Goal: Information Seeking & Learning: Learn about a topic

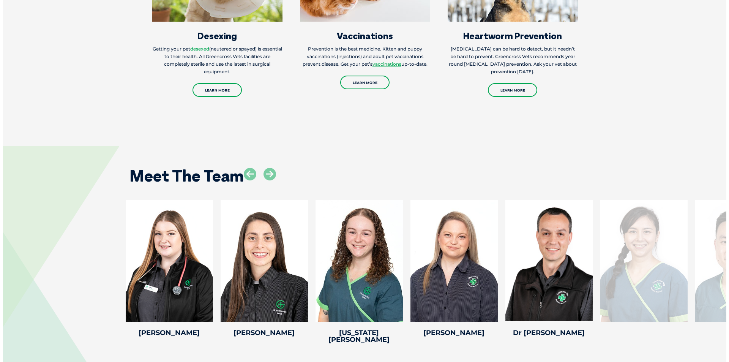
scroll to position [1026, 0]
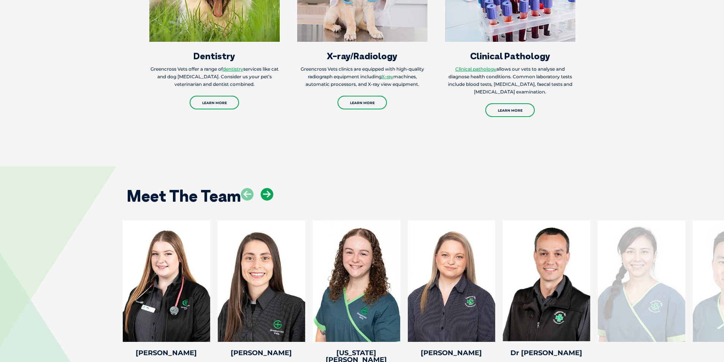
click at [270, 188] on icon at bounding box center [267, 194] width 13 height 13
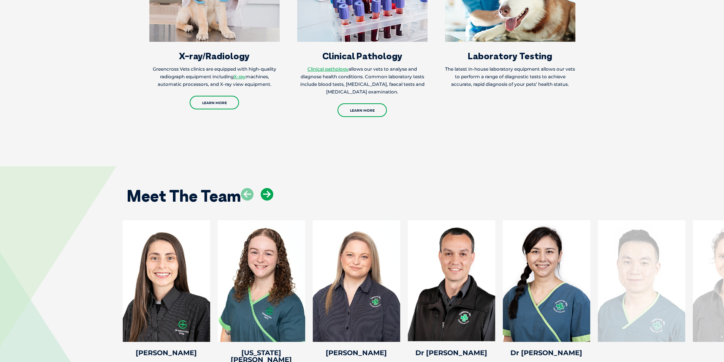
click at [270, 188] on icon at bounding box center [267, 194] width 13 height 13
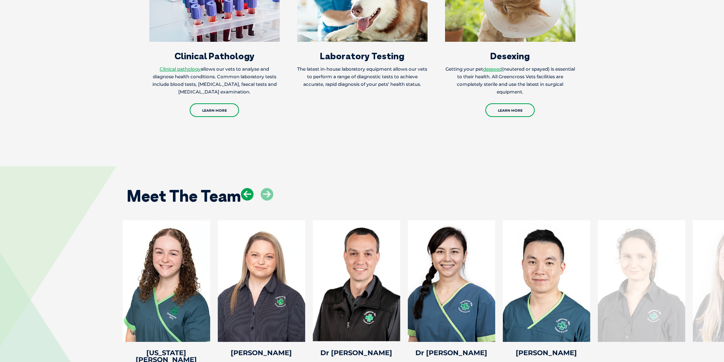
click at [247, 188] on icon at bounding box center [247, 194] width 13 height 13
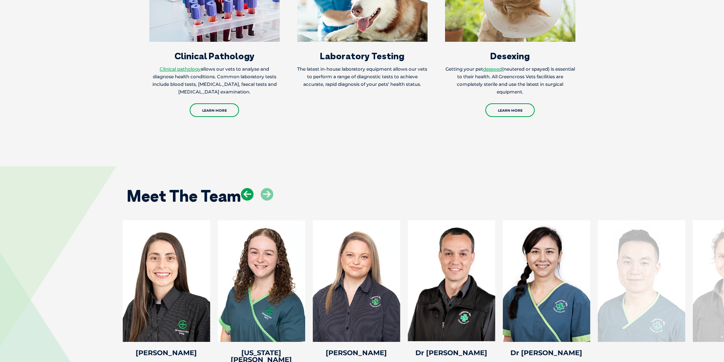
click at [247, 188] on icon at bounding box center [247, 194] width 13 height 13
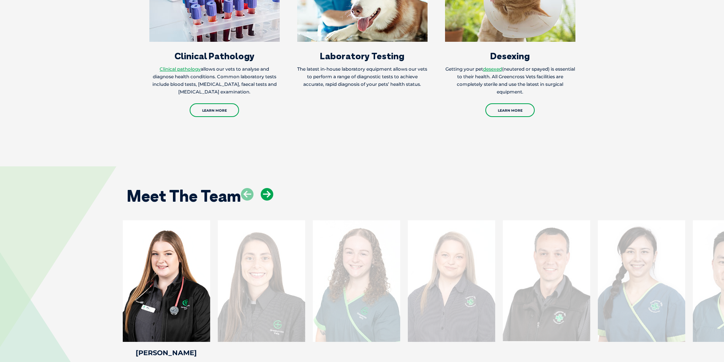
click at [266, 188] on icon at bounding box center [267, 194] width 13 height 13
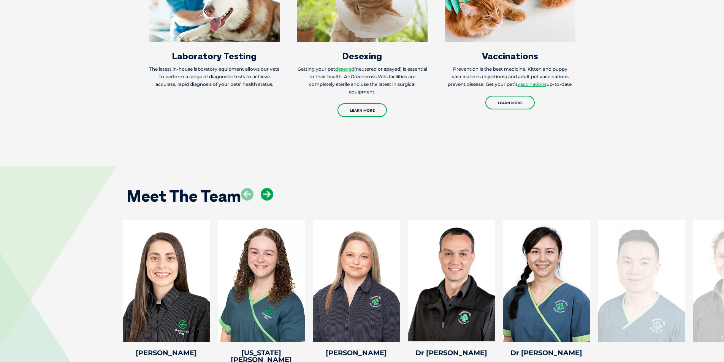
click at [266, 188] on icon at bounding box center [267, 194] width 13 height 13
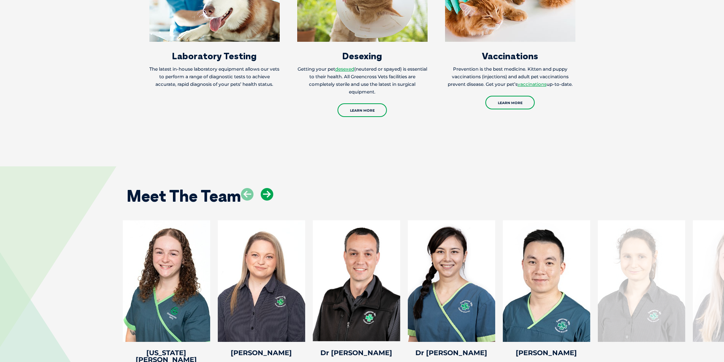
click at [266, 188] on icon at bounding box center [267, 194] width 13 height 13
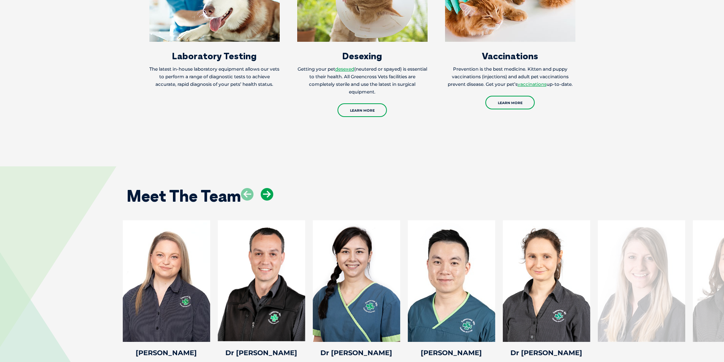
click at [266, 188] on icon at bounding box center [267, 194] width 13 height 13
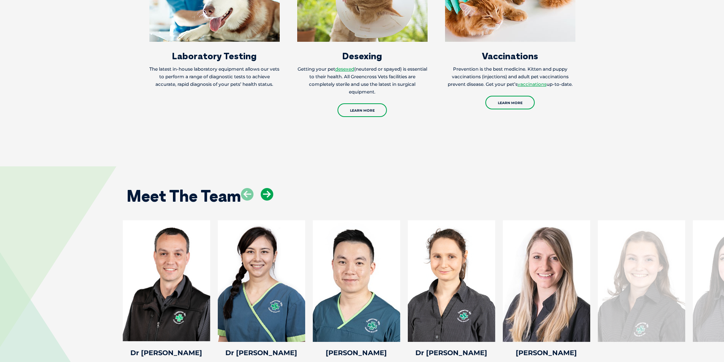
click at [266, 188] on icon at bounding box center [267, 194] width 13 height 13
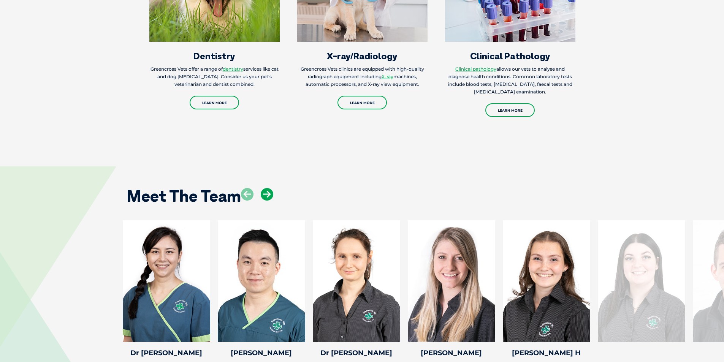
click at [267, 188] on icon at bounding box center [267, 194] width 13 height 13
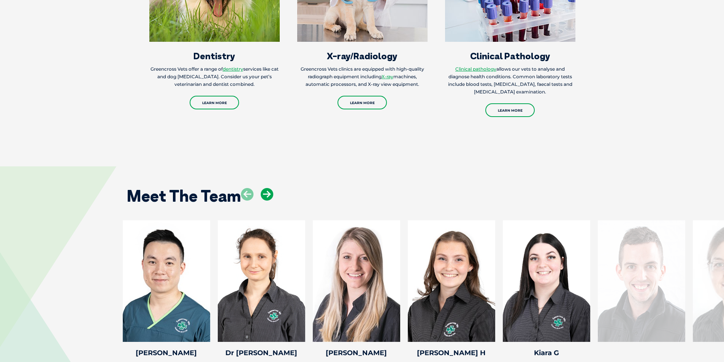
click at [268, 188] on icon at bounding box center [267, 194] width 13 height 13
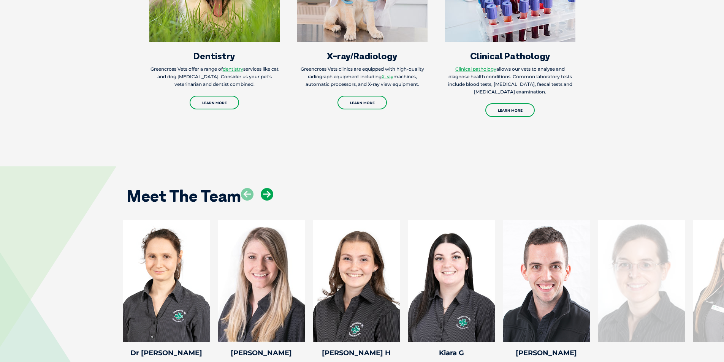
click at [268, 188] on icon at bounding box center [267, 194] width 13 height 13
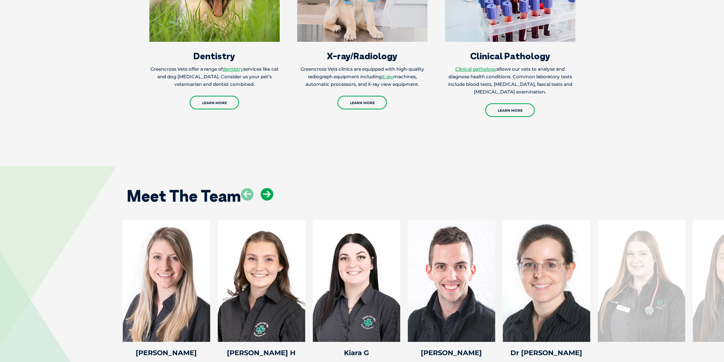
click at [268, 188] on icon at bounding box center [267, 194] width 13 height 13
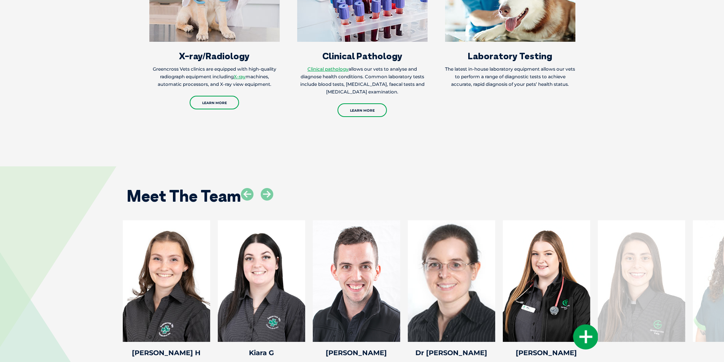
click at [541, 240] on div at bounding box center [546, 281] width 87 height 122
click at [582, 324] on icon at bounding box center [585, 336] width 25 height 25
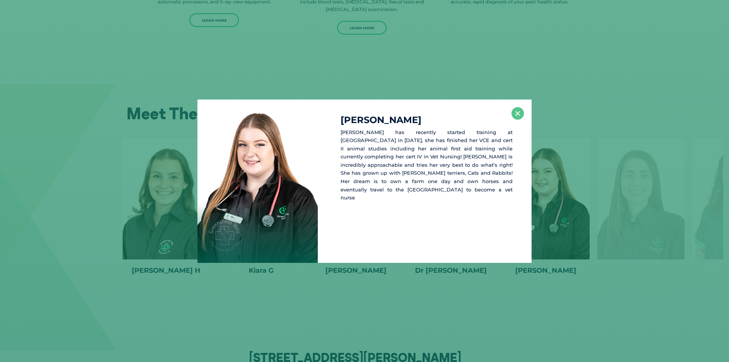
scroll to position [1111, 0]
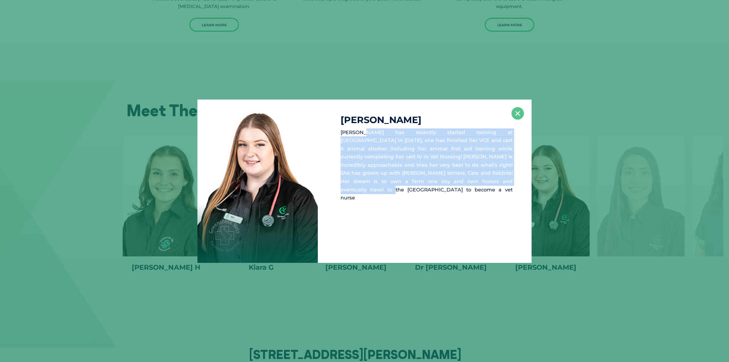
drag, startPoint x: 362, startPoint y: 134, endPoint x: 465, endPoint y: 189, distance: 116.1
click at [465, 189] on div "Jessica C Jess has recently started training at Greencross in 2022, she has fin…" at bounding box center [425, 181] width 214 height 163
click at [452, 189] on div "Jessica C Jess has recently started training at Greencross in 2022, she has fin…" at bounding box center [425, 181] width 214 height 163
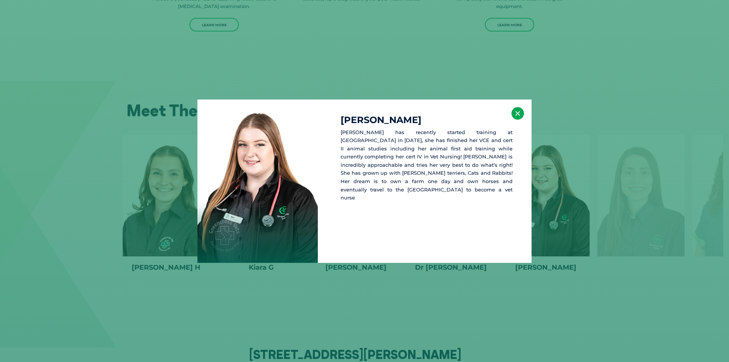
click at [515, 117] on button "×" at bounding box center [518, 113] width 13 height 13
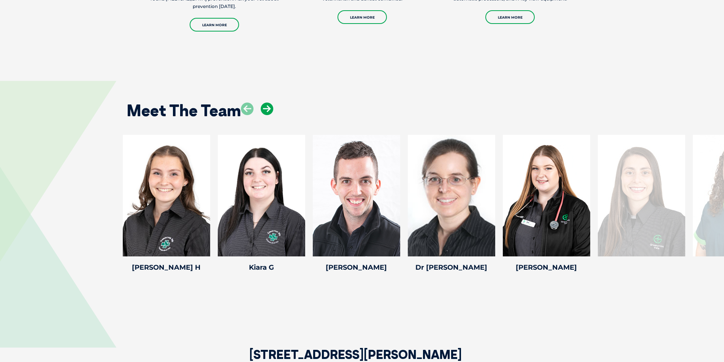
click at [269, 103] on icon at bounding box center [267, 109] width 13 height 13
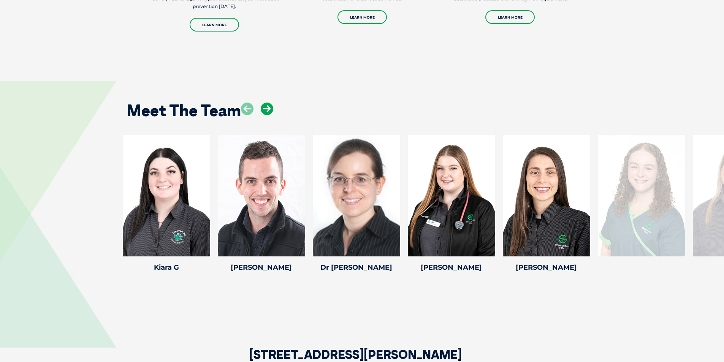
click at [269, 103] on icon at bounding box center [267, 109] width 13 height 13
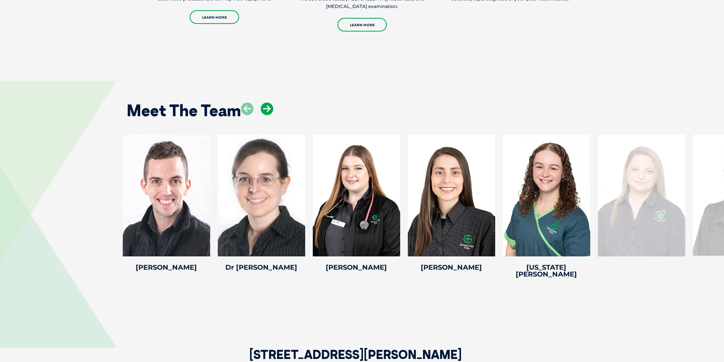
click at [266, 103] on icon at bounding box center [267, 109] width 13 height 13
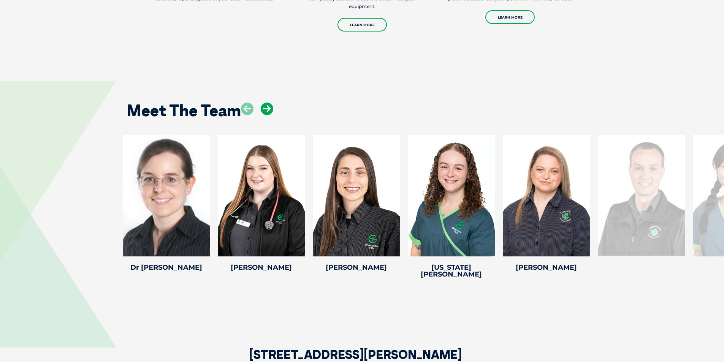
click at [264, 103] on icon at bounding box center [267, 109] width 13 height 13
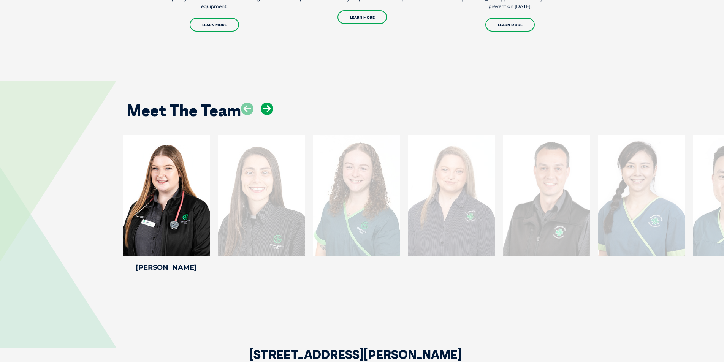
click at [270, 103] on icon at bounding box center [267, 109] width 13 height 13
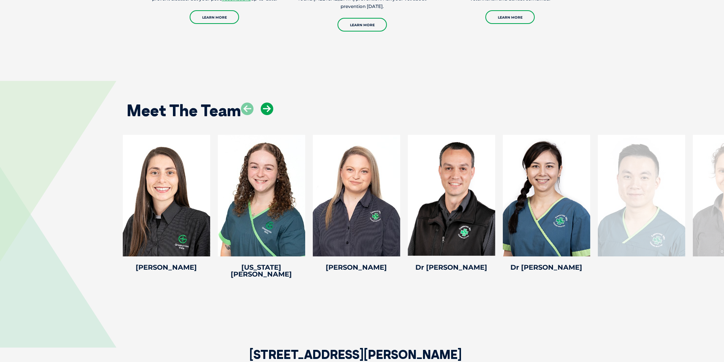
click at [264, 103] on icon at bounding box center [267, 109] width 13 height 13
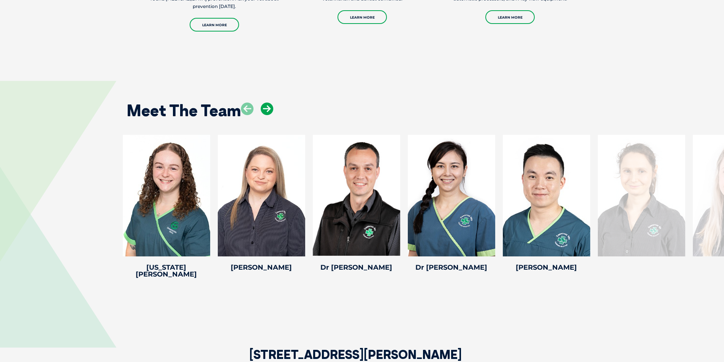
click at [264, 103] on icon at bounding box center [267, 109] width 13 height 13
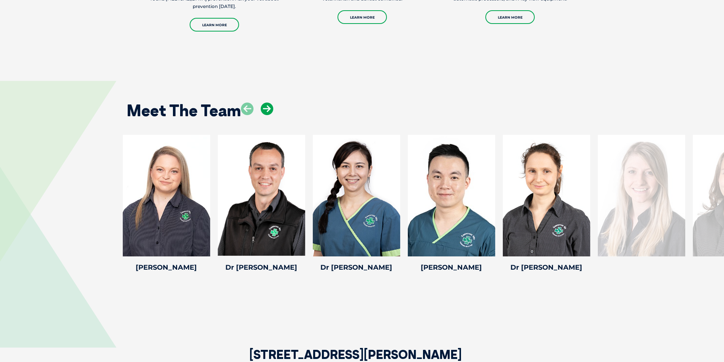
click at [264, 103] on icon at bounding box center [267, 109] width 13 height 13
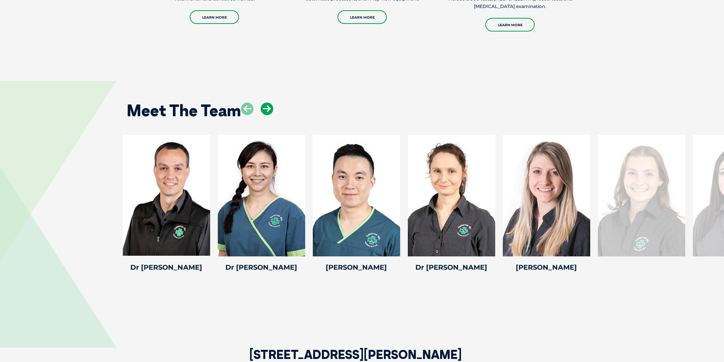
click at [264, 103] on icon at bounding box center [267, 109] width 13 height 13
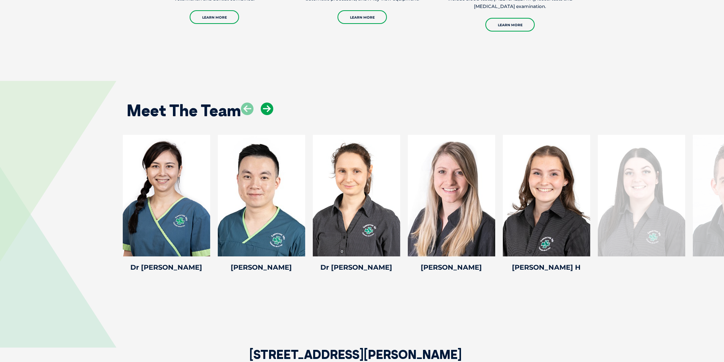
click at [264, 103] on icon at bounding box center [267, 109] width 13 height 13
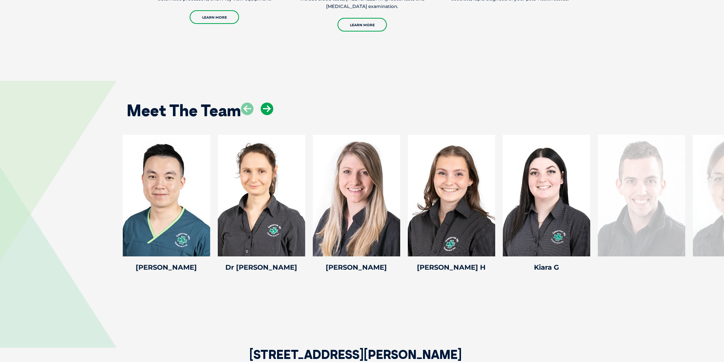
click at [264, 103] on icon at bounding box center [267, 109] width 13 height 13
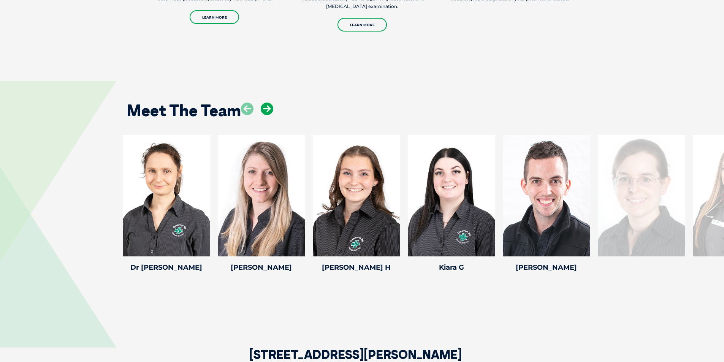
click at [264, 103] on icon at bounding box center [267, 109] width 13 height 13
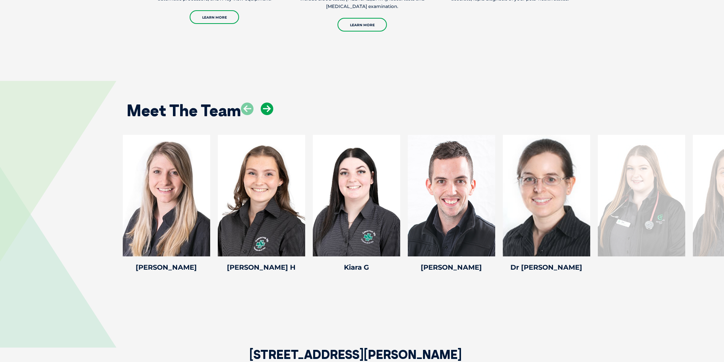
click at [264, 103] on icon at bounding box center [267, 109] width 13 height 13
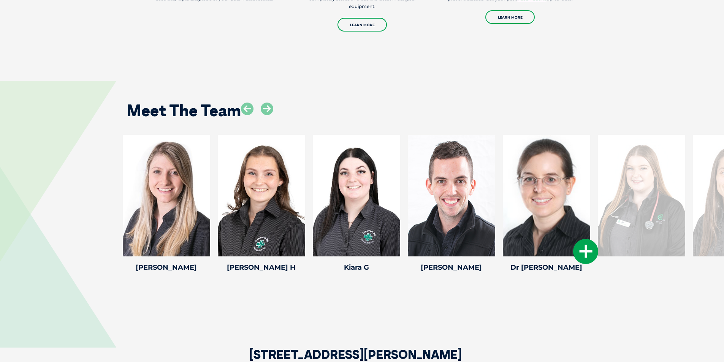
click at [582, 239] on icon at bounding box center [585, 251] width 25 height 25
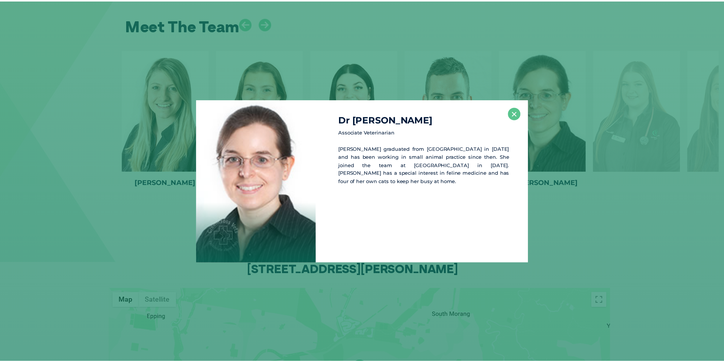
scroll to position [1196, 0]
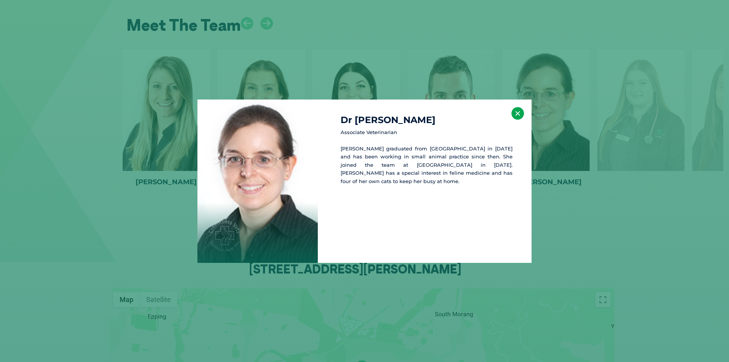
click at [518, 117] on button "×" at bounding box center [518, 113] width 13 height 13
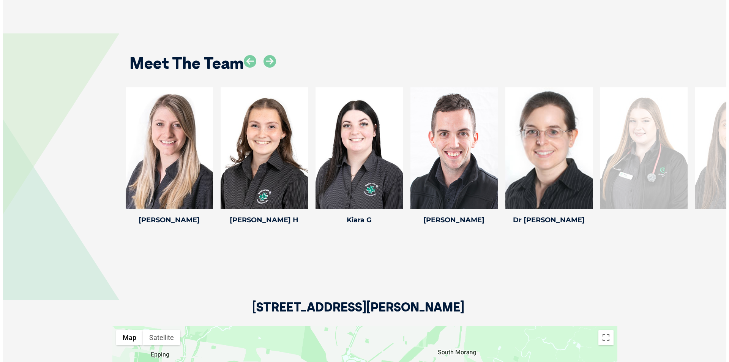
scroll to position [1121, 0]
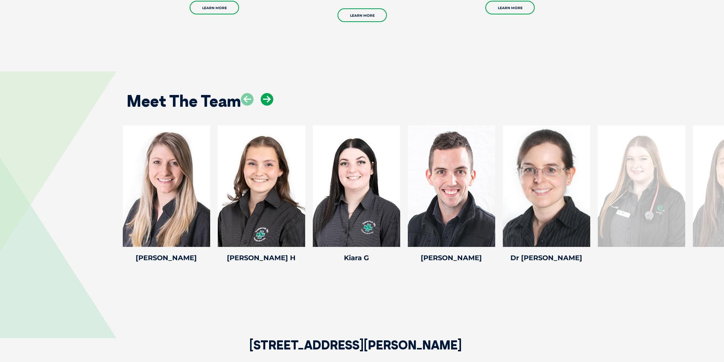
click at [265, 93] on icon at bounding box center [267, 99] width 13 height 13
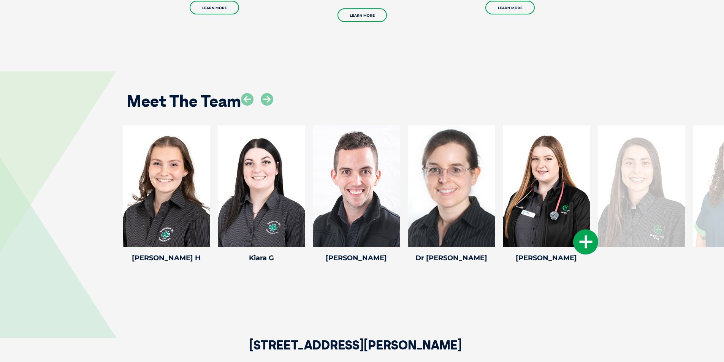
click at [583, 229] on icon at bounding box center [585, 241] width 25 height 25
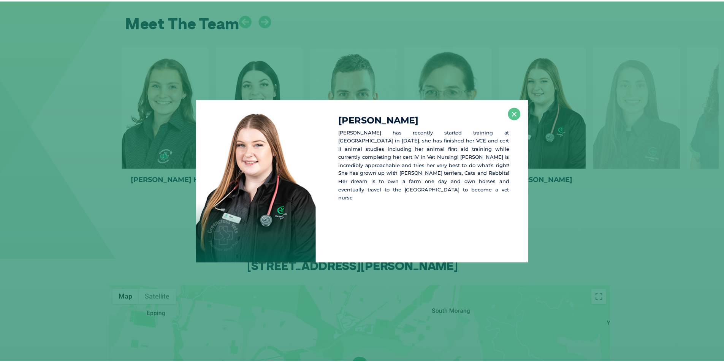
scroll to position [1206, 0]
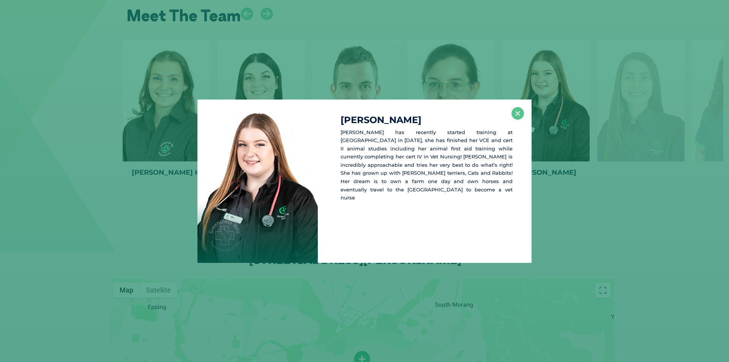
drag, startPoint x: 237, startPoint y: 190, endPoint x: 233, endPoint y: 203, distance: 13.1
click at [214, 203] on div at bounding box center [258, 181] width 120 height 163
click at [516, 114] on button "×" at bounding box center [518, 113] width 13 height 13
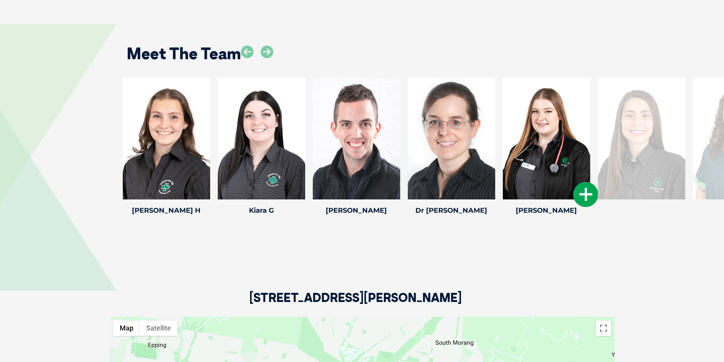
scroll to position [1130, 0]
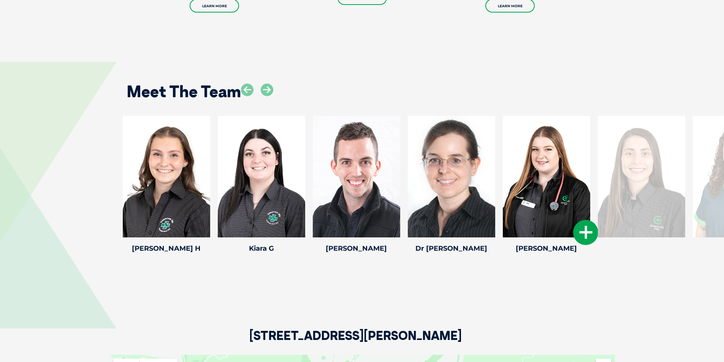
click at [580, 220] on icon at bounding box center [585, 232] width 25 height 25
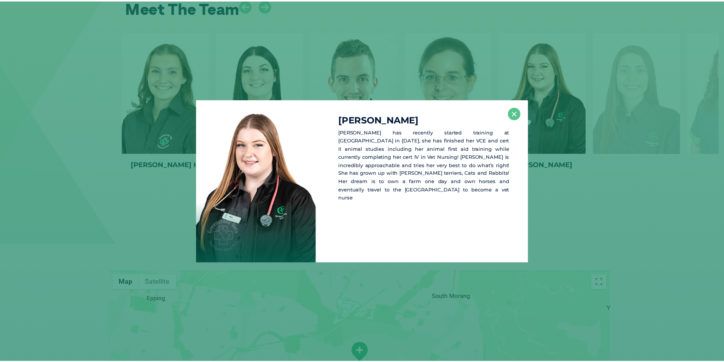
scroll to position [1215, 0]
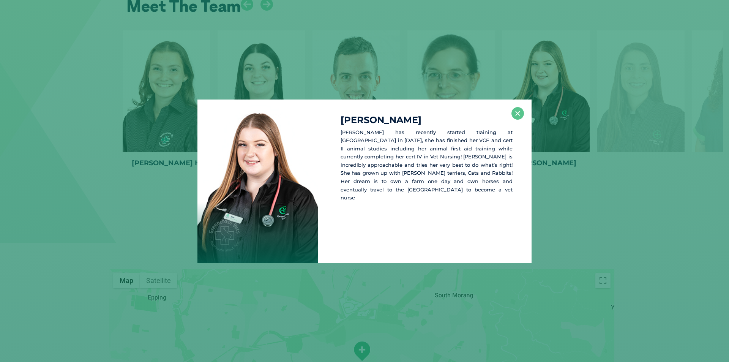
drag, startPoint x: 215, startPoint y: 198, endPoint x: 201, endPoint y: 218, distance: 24.2
click at [201, 218] on div at bounding box center [258, 181] width 120 height 163
drag, startPoint x: 197, startPoint y: 239, endPoint x: 199, endPoint y: 243, distance: 4.4
click at [199, 242] on div at bounding box center [258, 181] width 120 height 163
click at [518, 117] on button "×" at bounding box center [518, 113] width 13 height 13
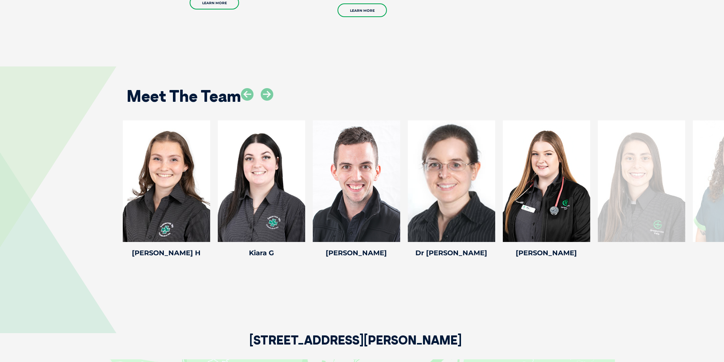
scroll to position [1102, 0]
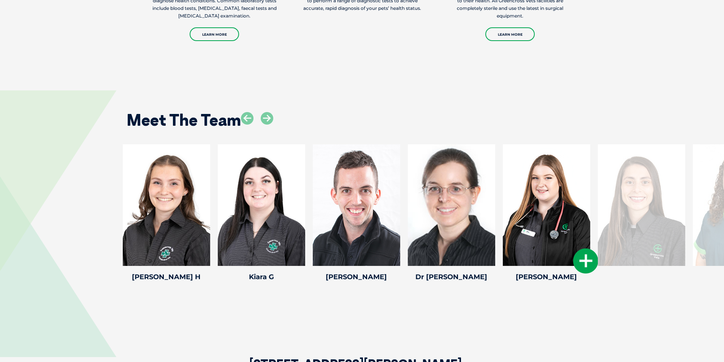
click at [584, 248] on icon at bounding box center [585, 260] width 25 height 25
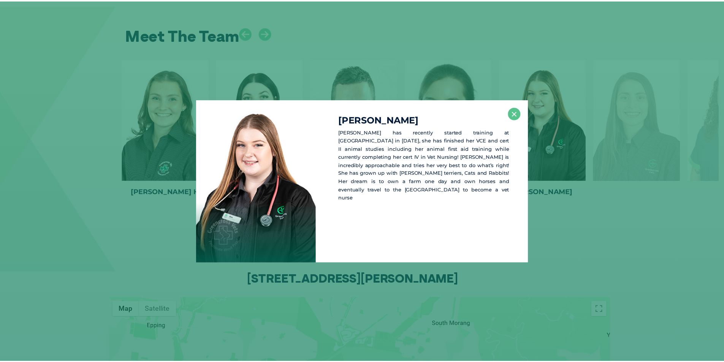
scroll to position [1187, 0]
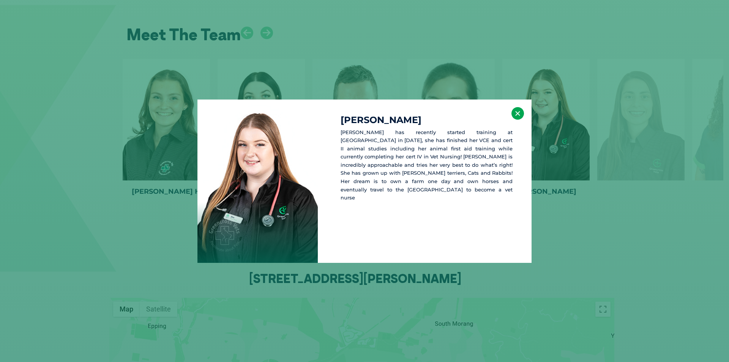
click at [522, 113] on button "×" at bounding box center [518, 113] width 13 height 13
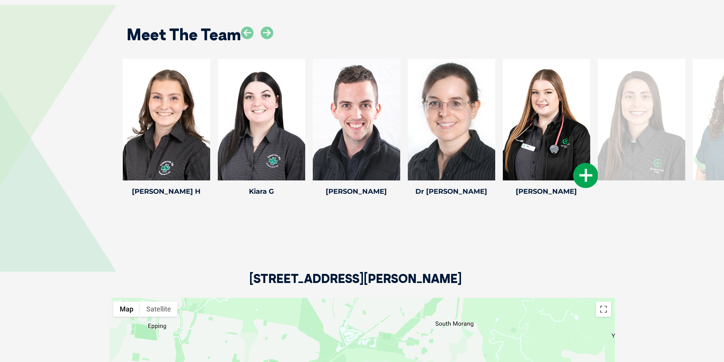
click at [579, 163] on icon at bounding box center [585, 175] width 25 height 25
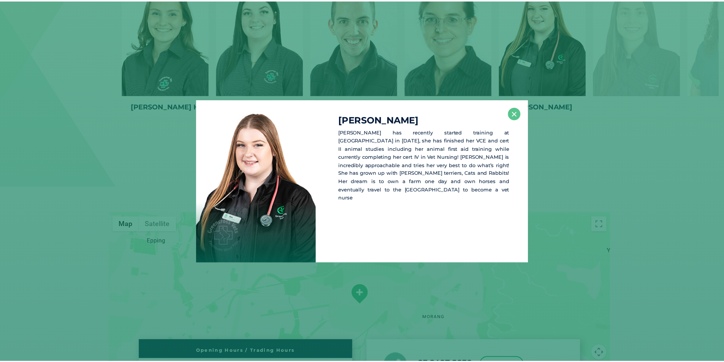
scroll to position [1272, 0]
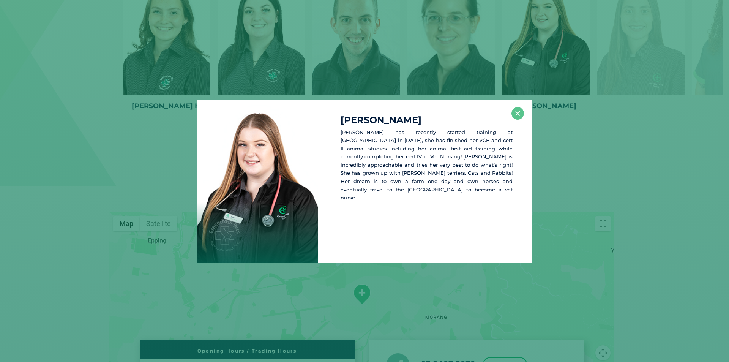
drag, startPoint x: 223, startPoint y: 198, endPoint x: 202, endPoint y: 253, distance: 58.9
click at [202, 253] on div at bounding box center [258, 181] width 120 height 163
click at [521, 118] on button "×" at bounding box center [518, 113] width 13 height 13
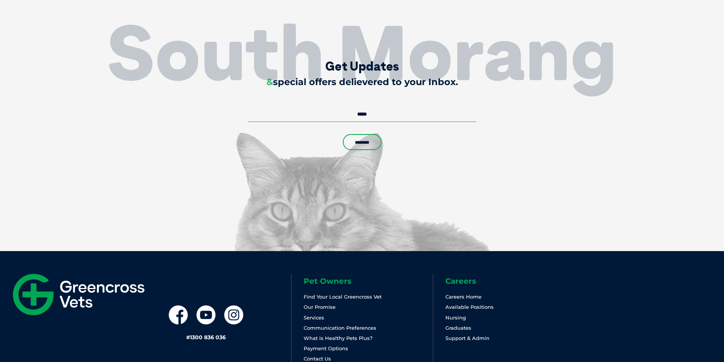
scroll to position [0, 0]
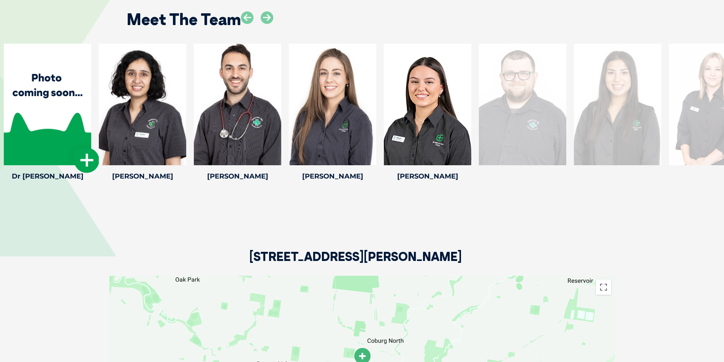
scroll to position [1102, 0]
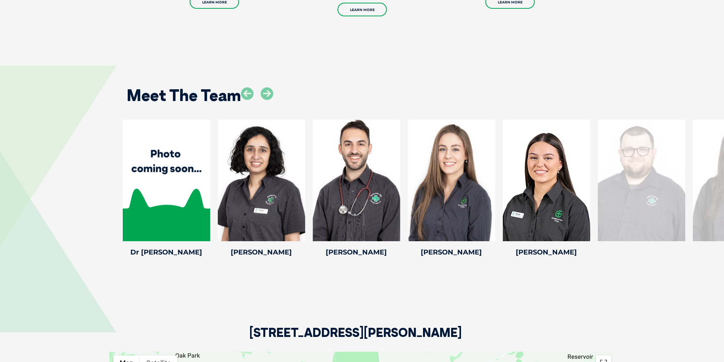
click at [511, 272] on div "Meet The Team Victoria H Victoria H Head Veterinary Nurse [PERSON_NAME] started…" at bounding box center [362, 166] width 724 height 247
click at [267, 87] on icon at bounding box center [267, 93] width 13 height 13
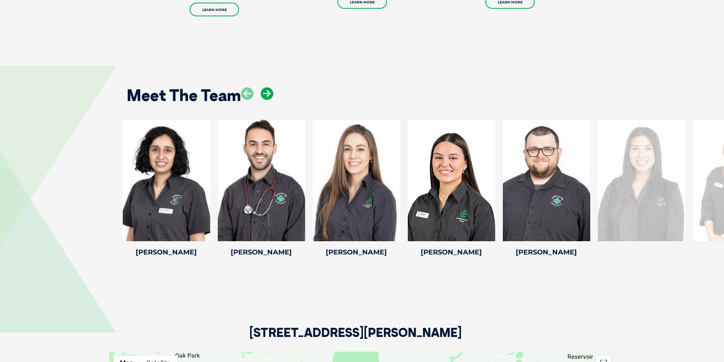
click at [267, 87] on icon at bounding box center [267, 93] width 13 height 13
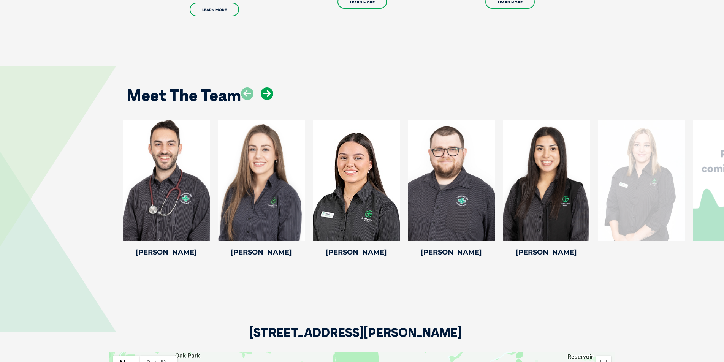
click at [267, 87] on icon at bounding box center [267, 93] width 13 height 13
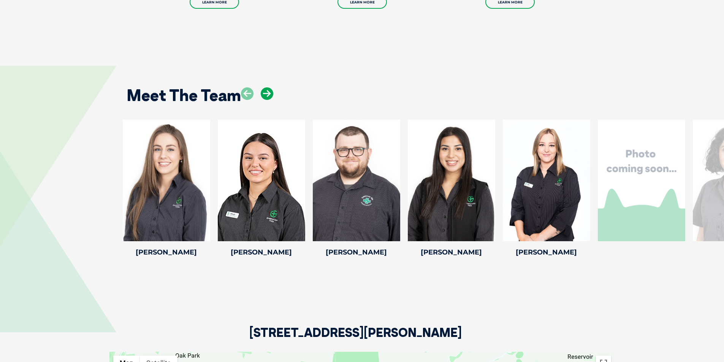
click at [267, 87] on icon at bounding box center [267, 93] width 13 height 13
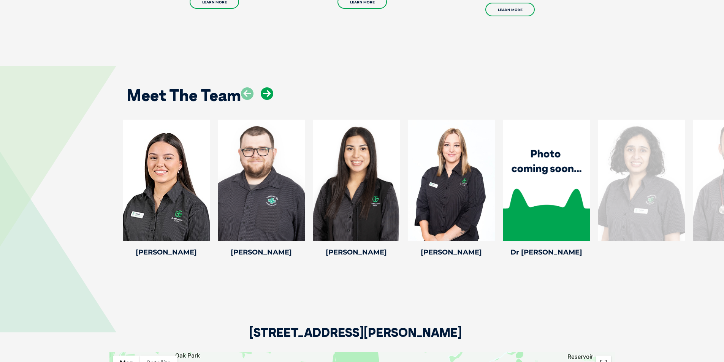
click at [262, 87] on icon at bounding box center [267, 93] width 13 height 13
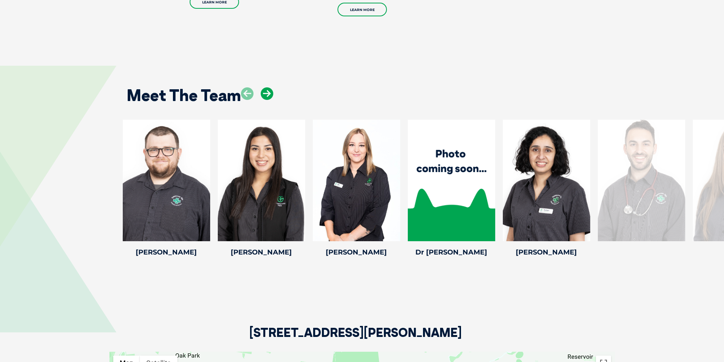
click at [266, 87] on icon at bounding box center [267, 93] width 13 height 13
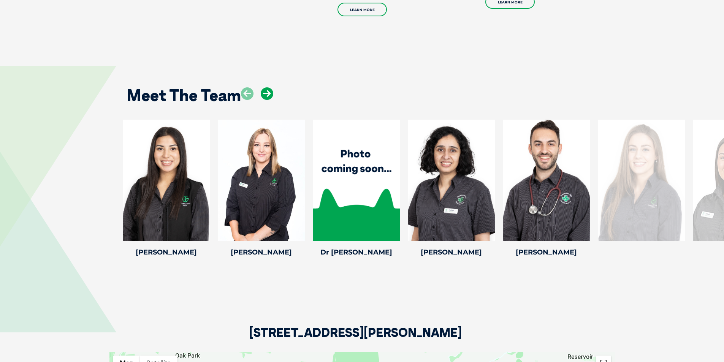
click at [269, 87] on icon at bounding box center [267, 93] width 13 height 13
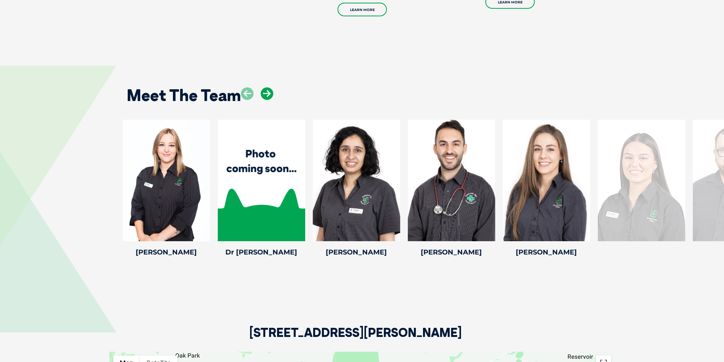
click at [269, 87] on icon at bounding box center [267, 93] width 13 height 13
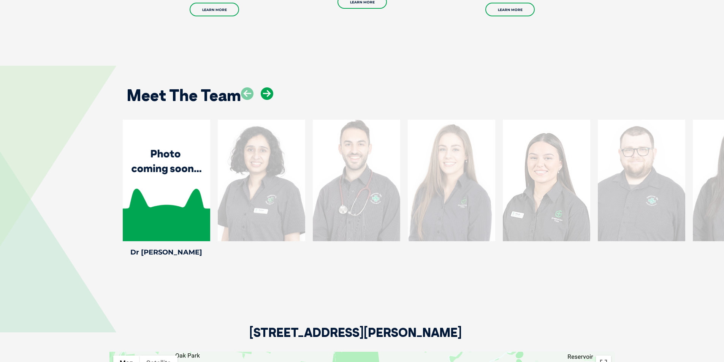
click at [269, 87] on icon at bounding box center [267, 93] width 13 height 13
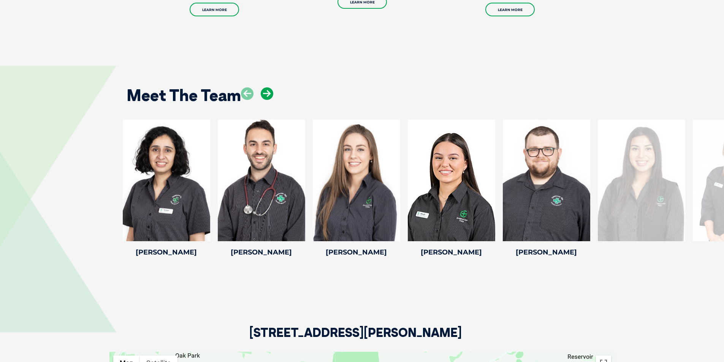
click at [269, 87] on icon at bounding box center [267, 93] width 13 height 13
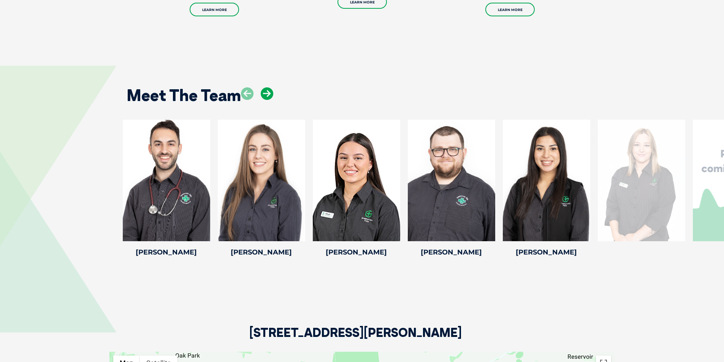
click at [269, 87] on icon at bounding box center [267, 93] width 13 height 13
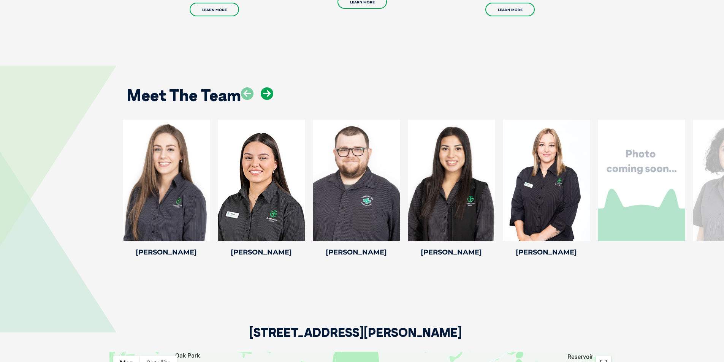
click at [269, 87] on icon at bounding box center [267, 93] width 13 height 13
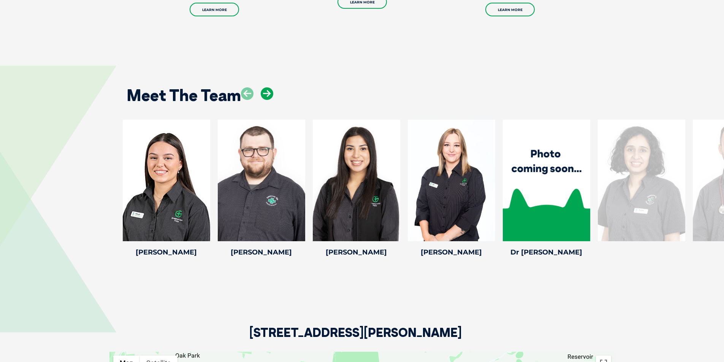
click at [269, 87] on icon at bounding box center [267, 93] width 13 height 13
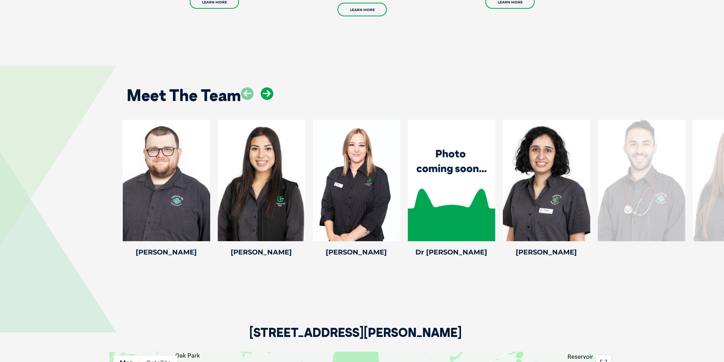
click at [269, 87] on icon at bounding box center [267, 93] width 13 height 13
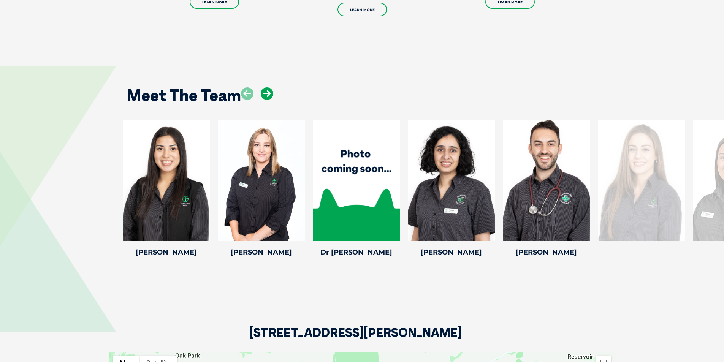
click at [269, 87] on icon at bounding box center [267, 93] width 13 height 13
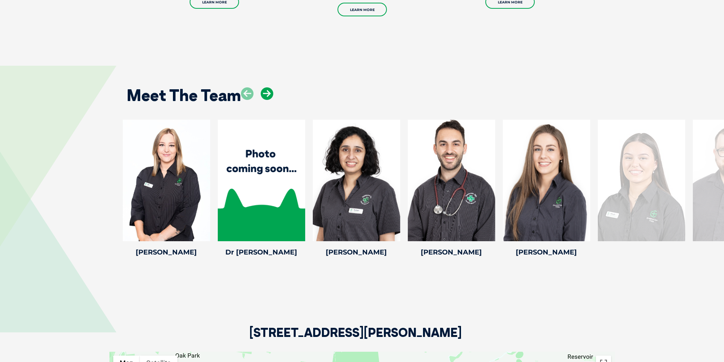
click at [269, 87] on icon at bounding box center [267, 93] width 13 height 13
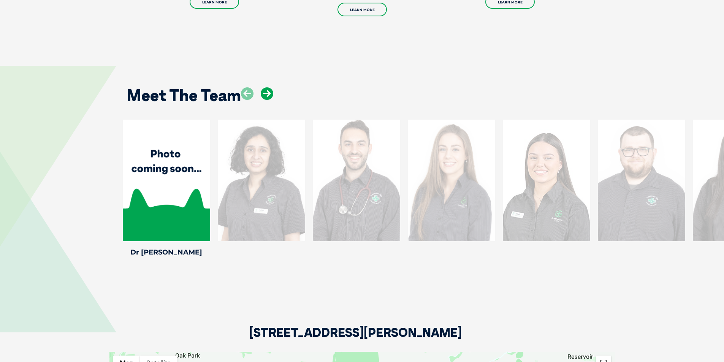
click at [269, 87] on icon at bounding box center [267, 93] width 13 height 13
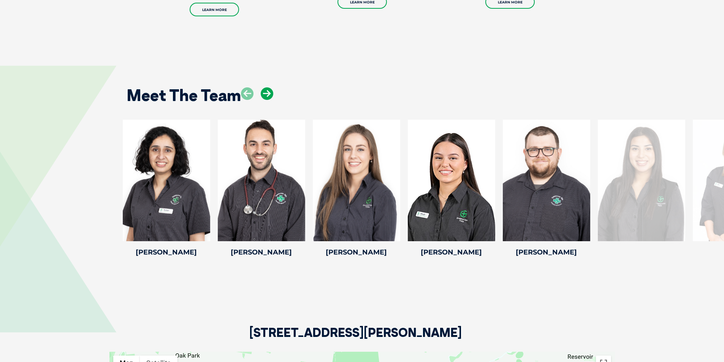
click at [269, 87] on icon at bounding box center [267, 93] width 13 height 13
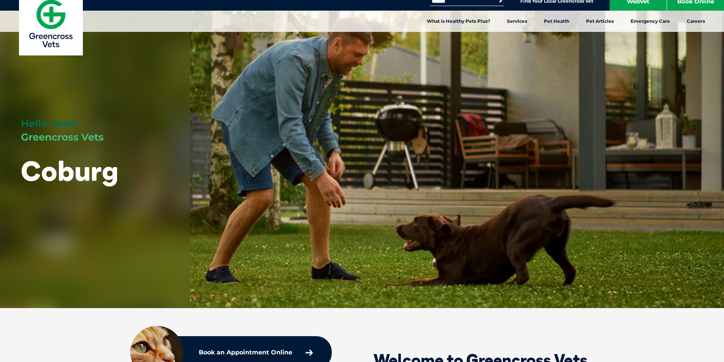
scroll to position [0, 0]
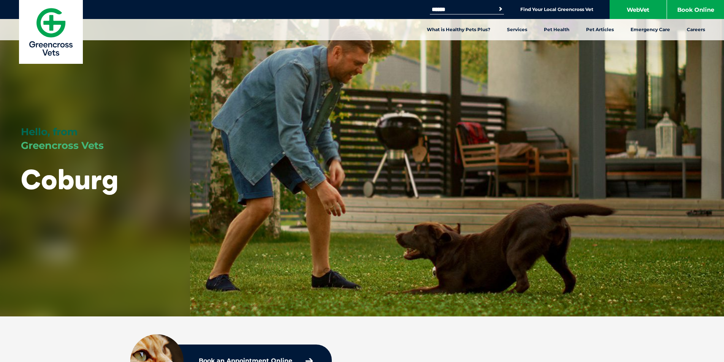
click at [326, 188] on div "Hello, from Greencross Vets Coburg" at bounding box center [362, 158] width 724 height 316
